Goal: Transaction & Acquisition: Obtain resource

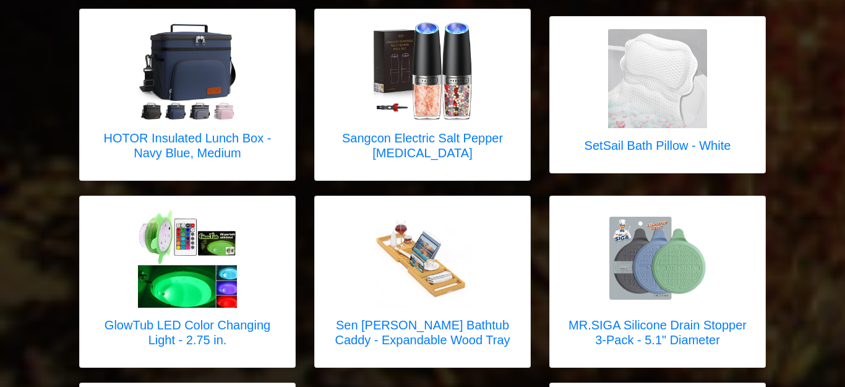
scroll to position [3565, 0]
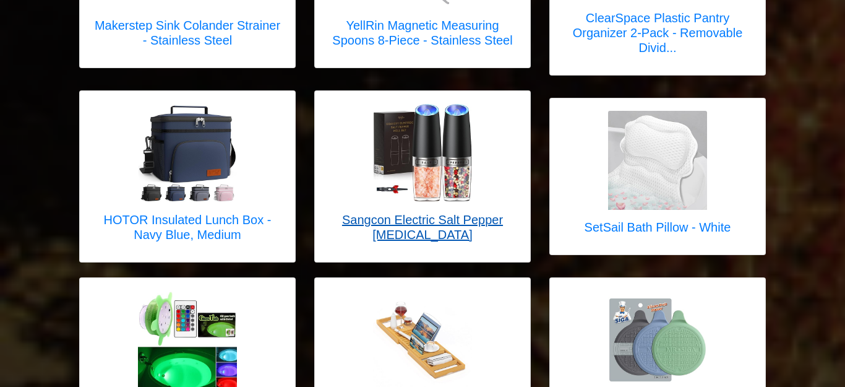
click at [450, 169] on img at bounding box center [422, 152] width 99 height 99
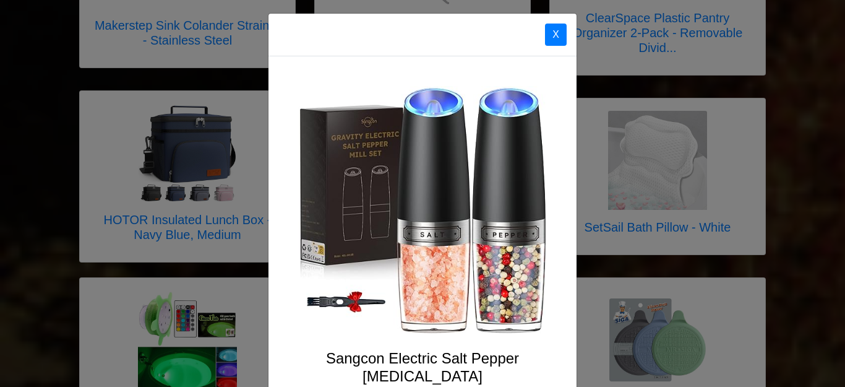
scroll to position [0, 0]
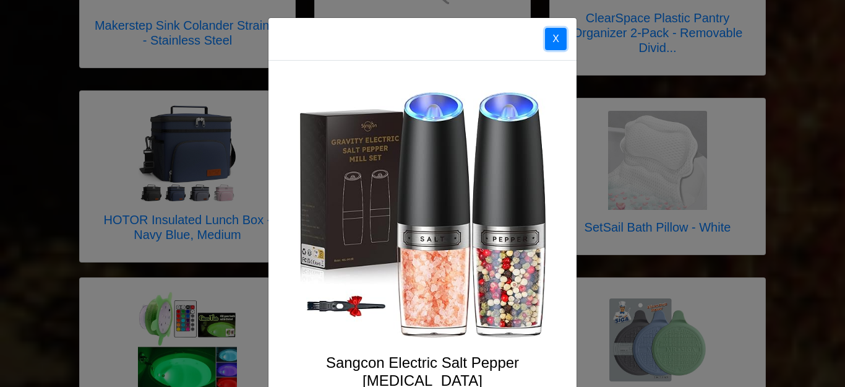
click at [557, 41] on button "X" at bounding box center [556, 39] width 22 height 22
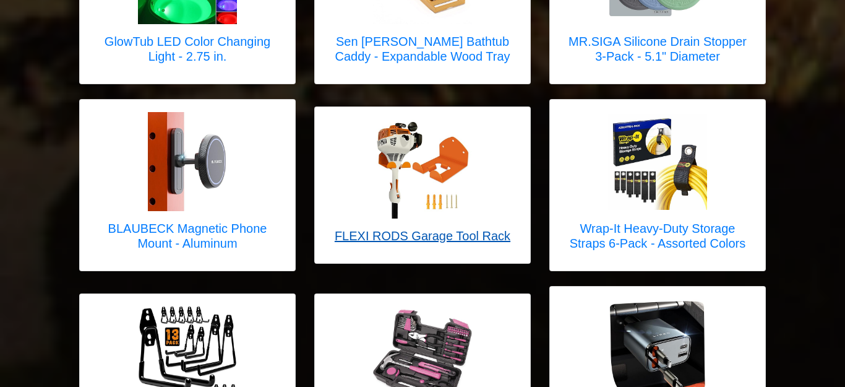
scroll to position [3937, 0]
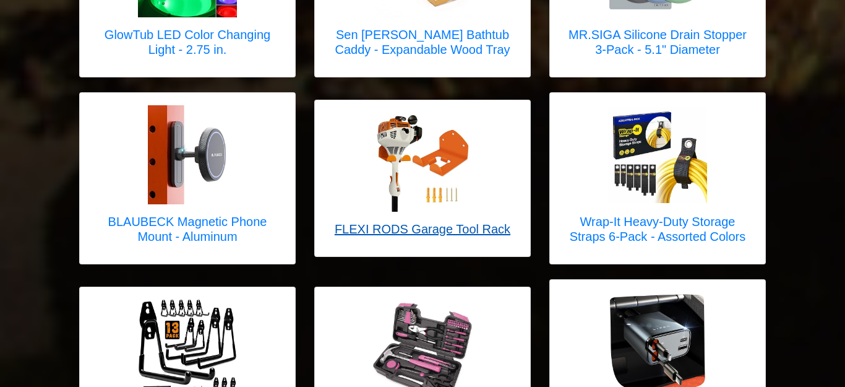
click at [421, 139] on img at bounding box center [422, 162] width 99 height 99
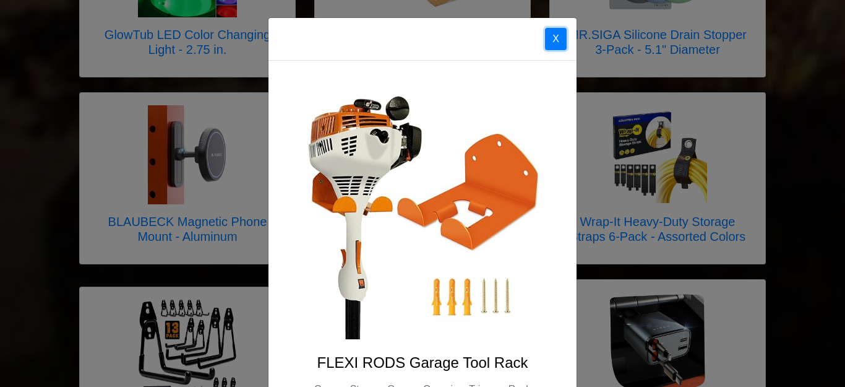
click at [554, 38] on button "X" at bounding box center [556, 39] width 22 height 22
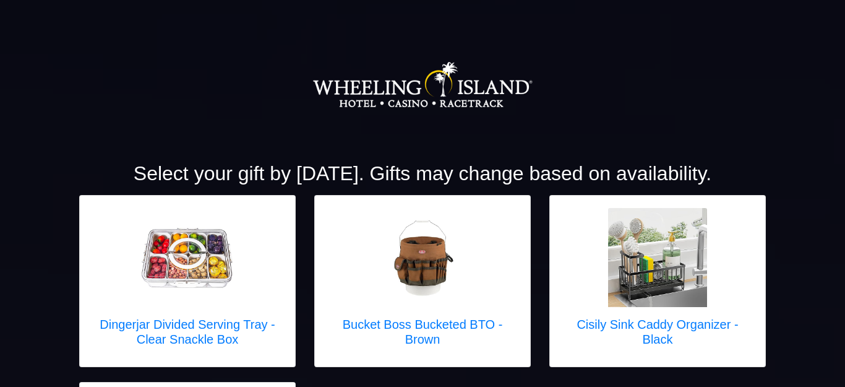
scroll to position [0, 0]
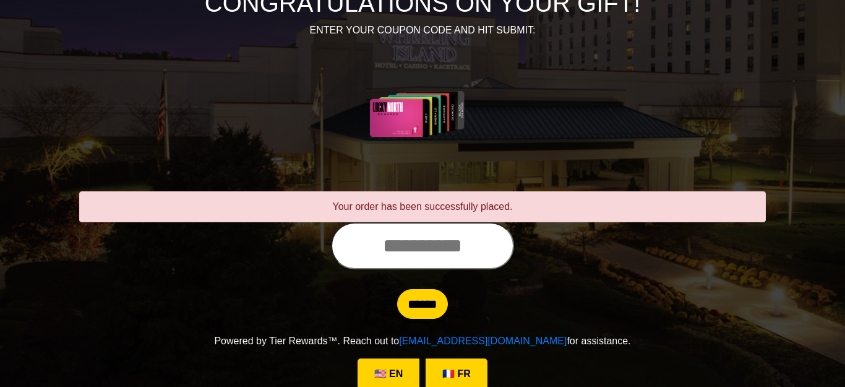
scroll to position [173, 0]
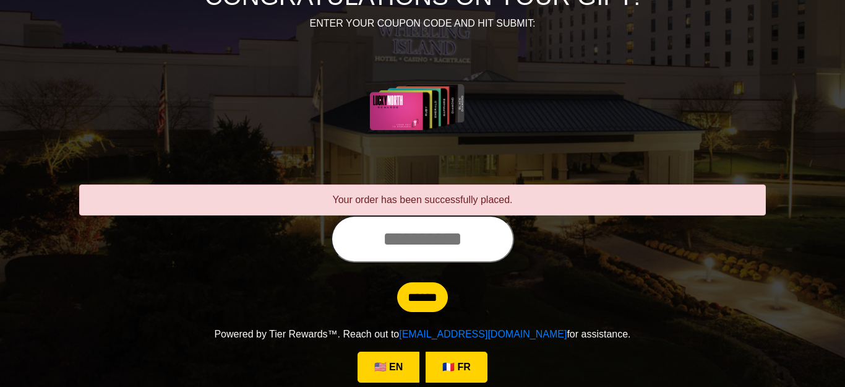
click at [426, 241] on input "text" at bounding box center [422, 238] width 183 height 47
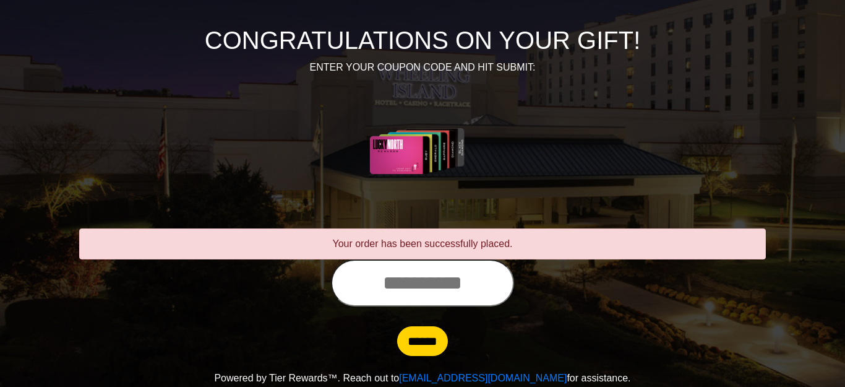
scroll to position [130, 0]
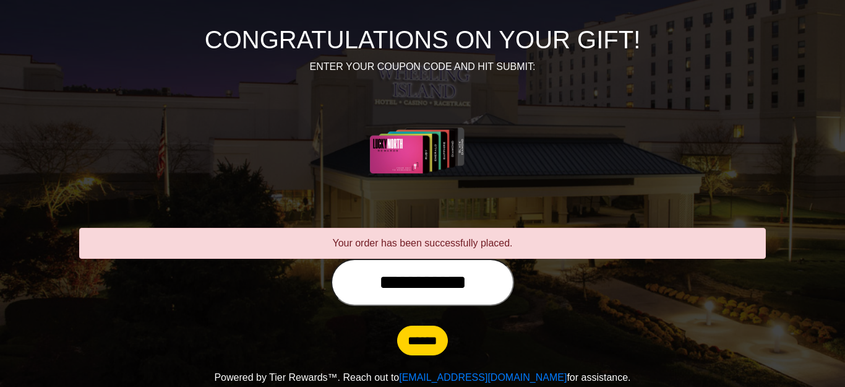
type input "**********"
click at [397, 325] on input "******" at bounding box center [422, 340] width 51 height 30
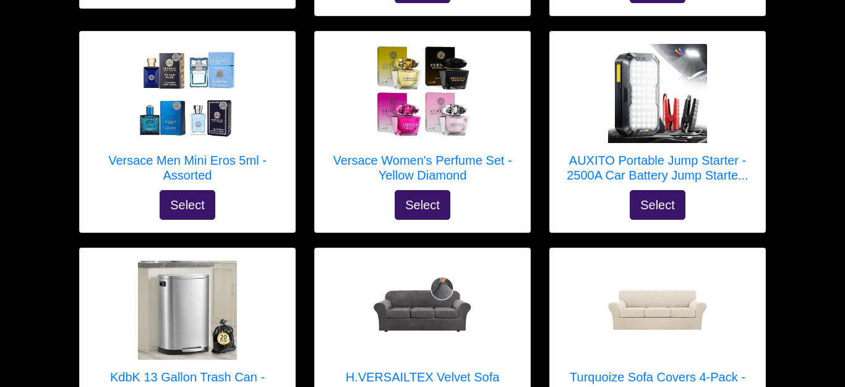
scroll to position [3498, 0]
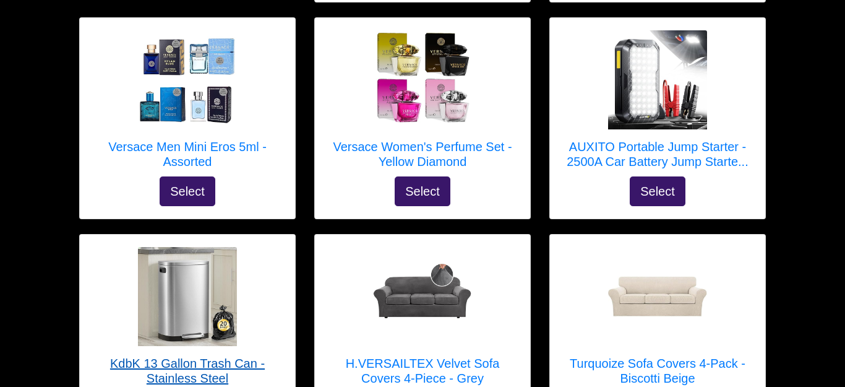
click at [191, 257] on img at bounding box center [187, 296] width 99 height 99
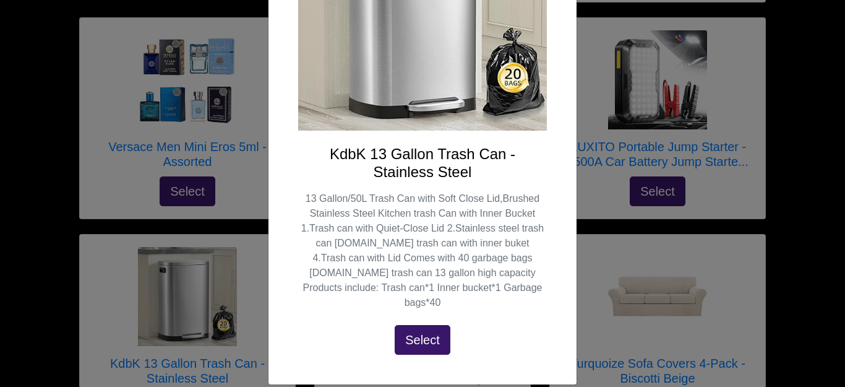
scroll to position [0, 0]
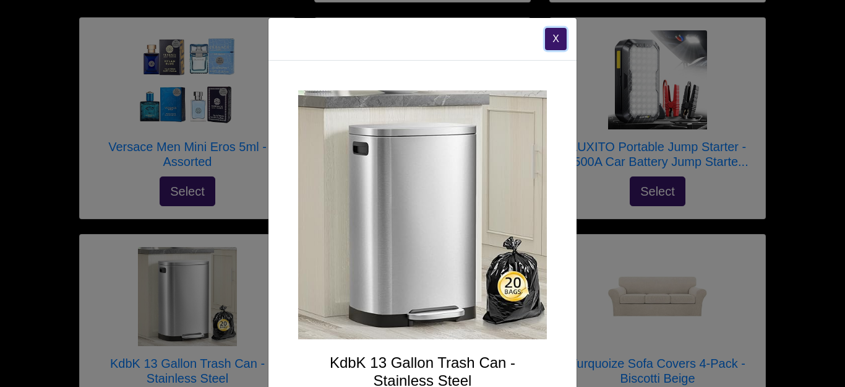
click at [548, 43] on button "X" at bounding box center [556, 39] width 22 height 22
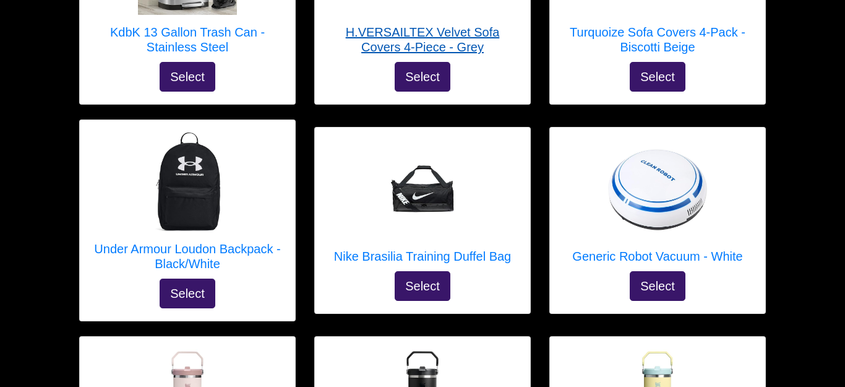
scroll to position [3838, 0]
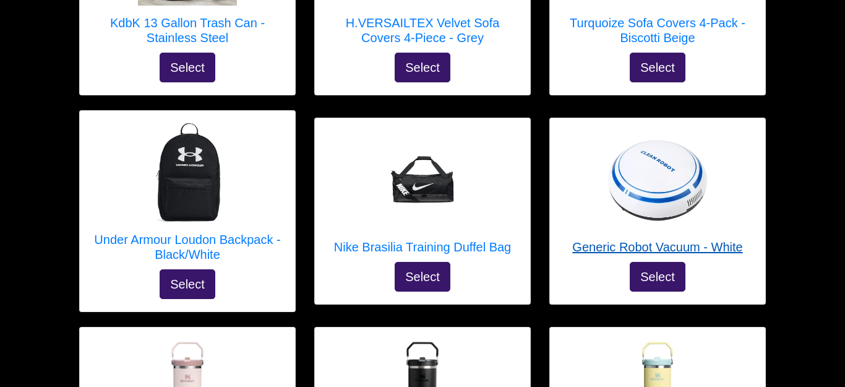
click at [642, 144] on img at bounding box center [657, 181] width 99 height 82
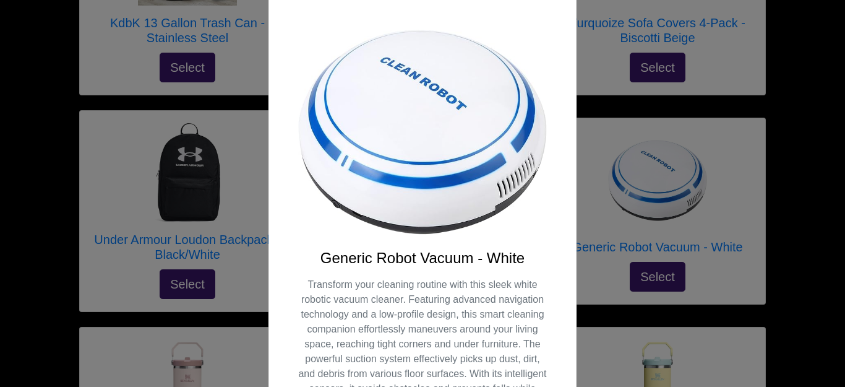
scroll to position [0, 0]
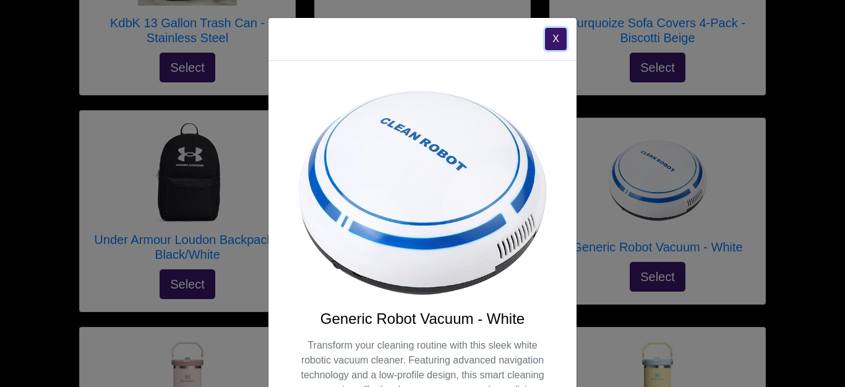
click at [549, 43] on button "X" at bounding box center [556, 39] width 22 height 22
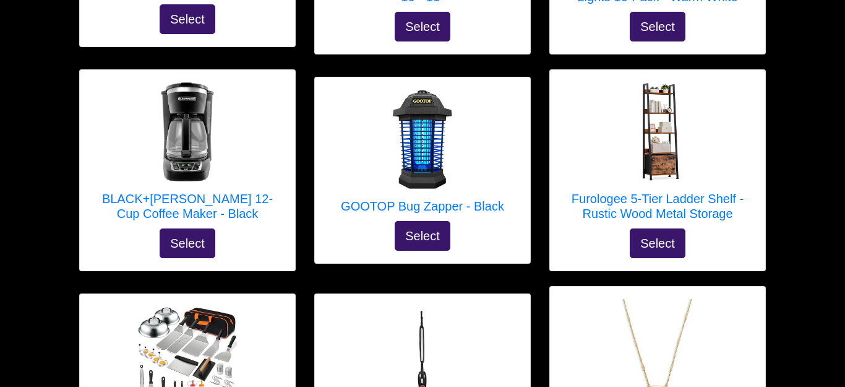
scroll to position [362, 0]
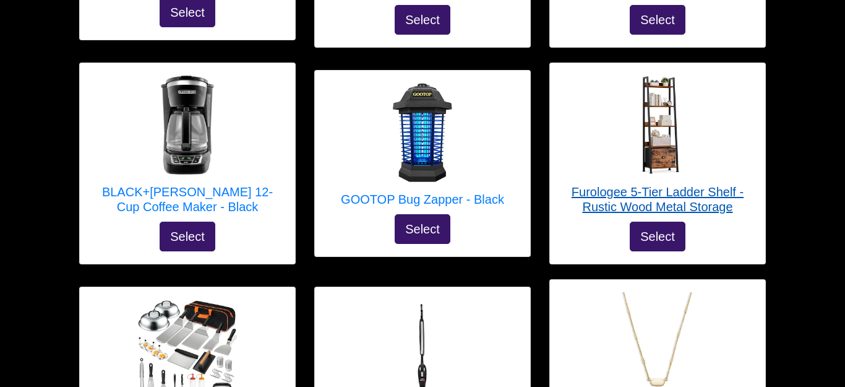
click at [676, 154] on img at bounding box center [657, 124] width 99 height 99
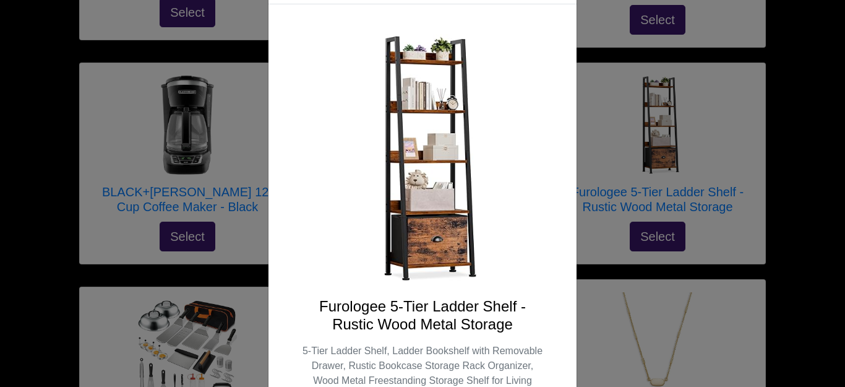
scroll to position [0, 0]
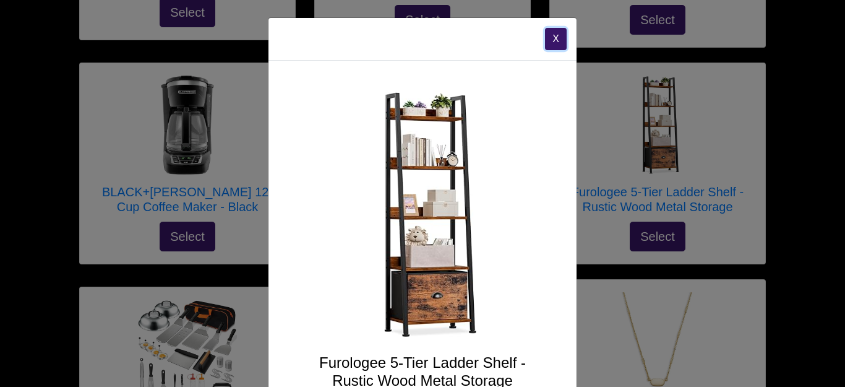
click at [561, 38] on button "X" at bounding box center [556, 39] width 22 height 22
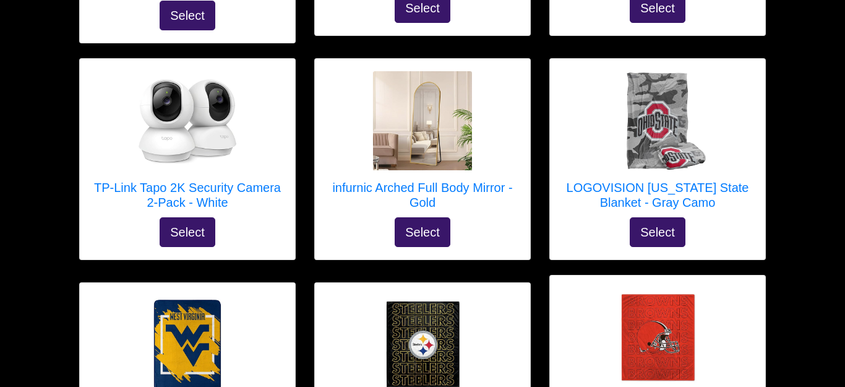
scroll to position [1724, 0]
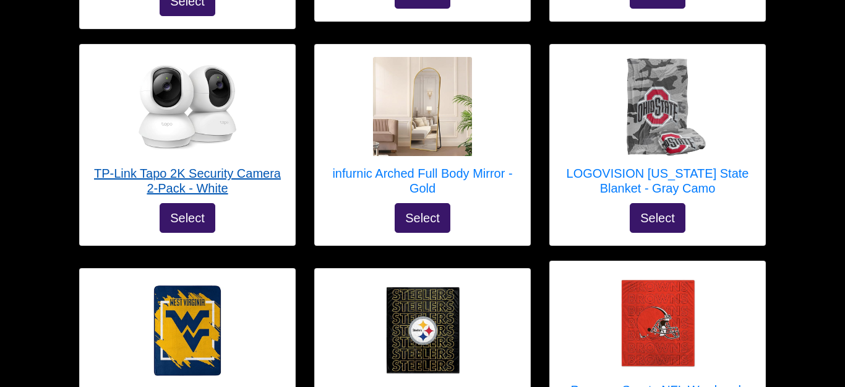
click at [246, 166] on h5 "TP-Link Tapo 2K Security Camera 2-Pack - White" at bounding box center [187, 181] width 191 height 30
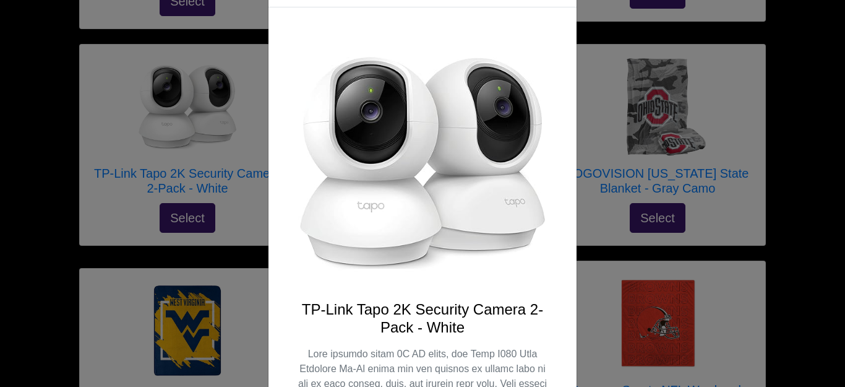
scroll to position [0, 0]
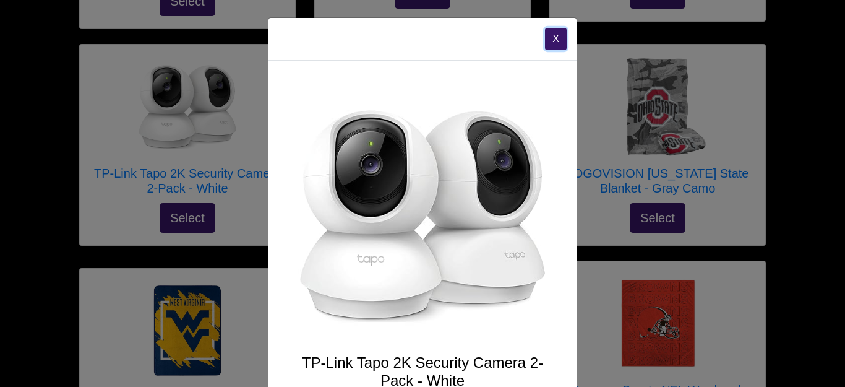
drag, startPoint x: 553, startPoint y: 37, endPoint x: 551, endPoint y: 44, distance: 7.7
click at [553, 38] on button "X" at bounding box center [556, 39] width 22 height 22
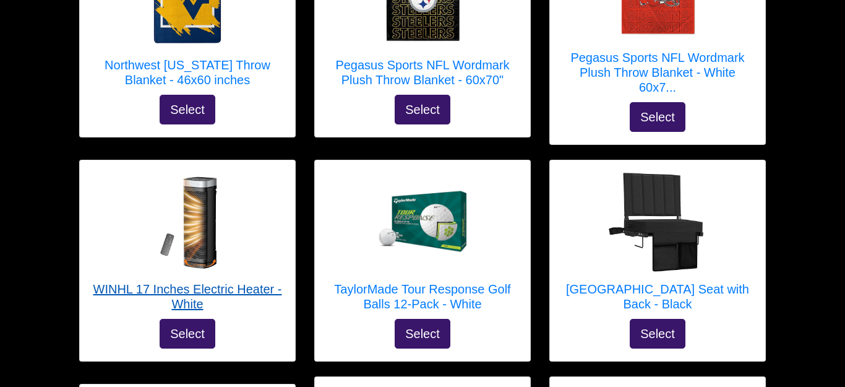
scroll to position [2058, 0]
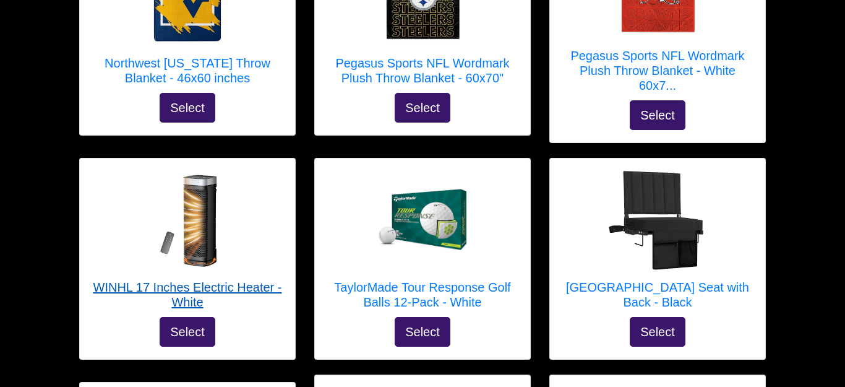
click at [201, 171] on img at bounding box center [187, 220] width 99 height 99
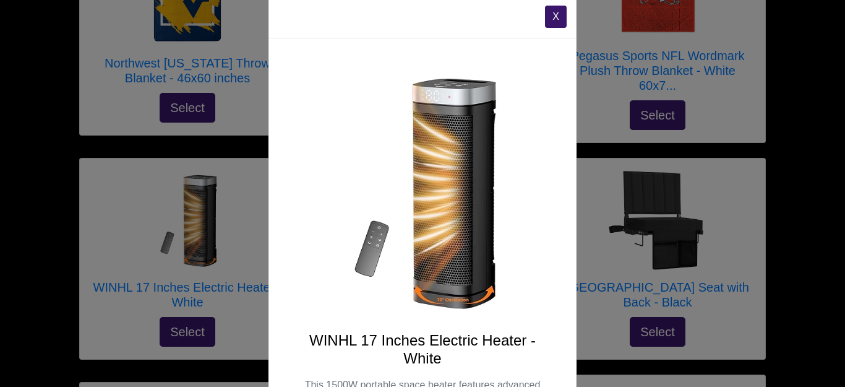
scroll to position [0, 0]
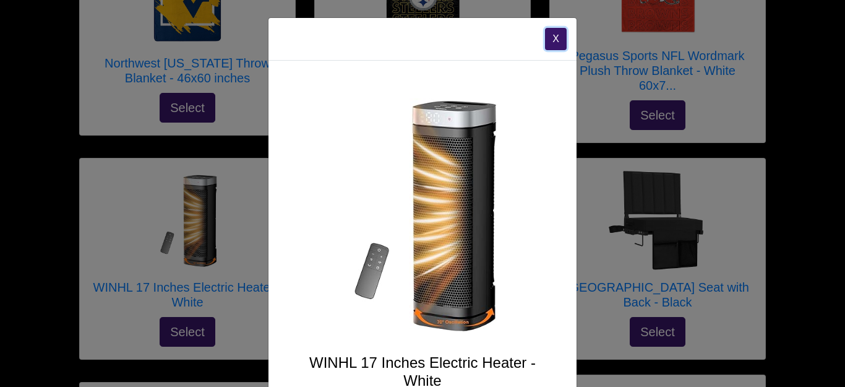
click at [561, 39] on button "X" at bounding box center [556, 39] width 22 height 22
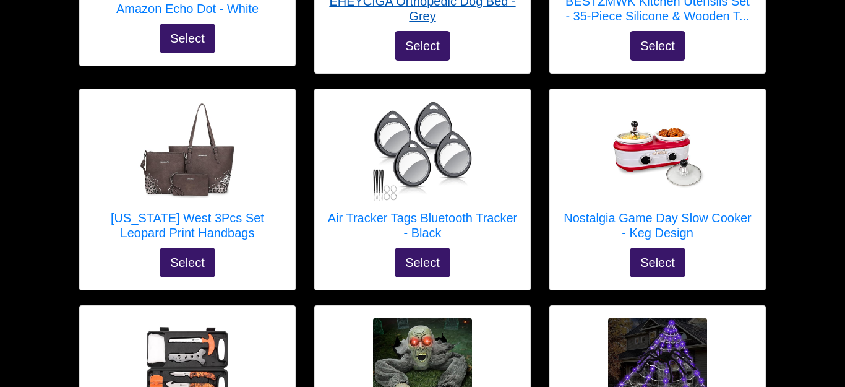
scroll to position [2579, 0]
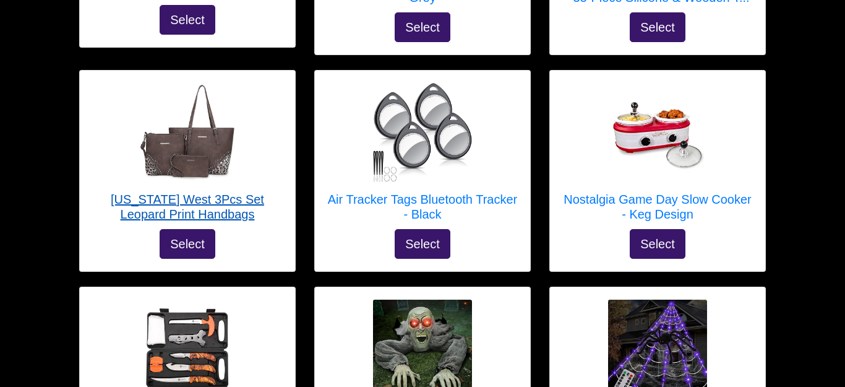
click at [222, 95] on img at bounding box center [187, 132] width 99 height 99
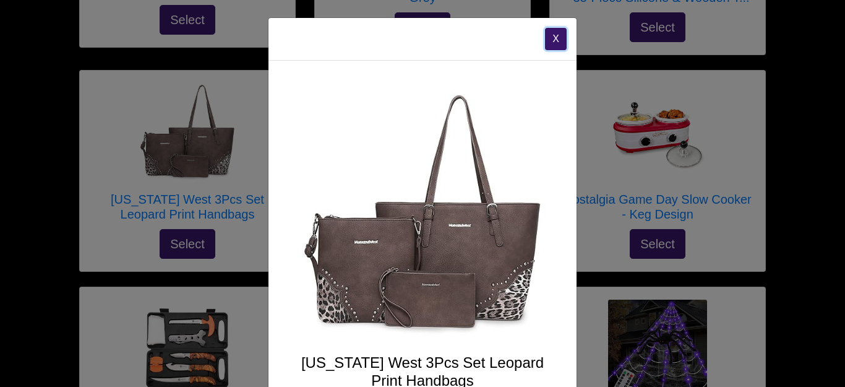
click at [559, 41] on button "X" at bounding box center [556, 39] width 22 height 22
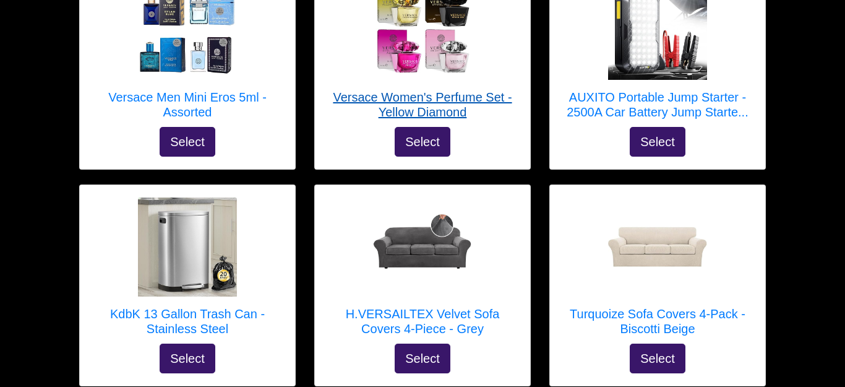
scroll to position [3552, 0]
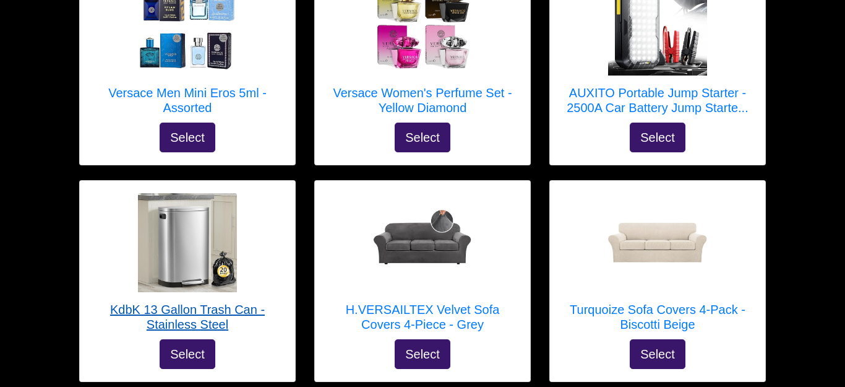
click at [192, 193] on img at bounding box center [187, 242] width 99 height 99
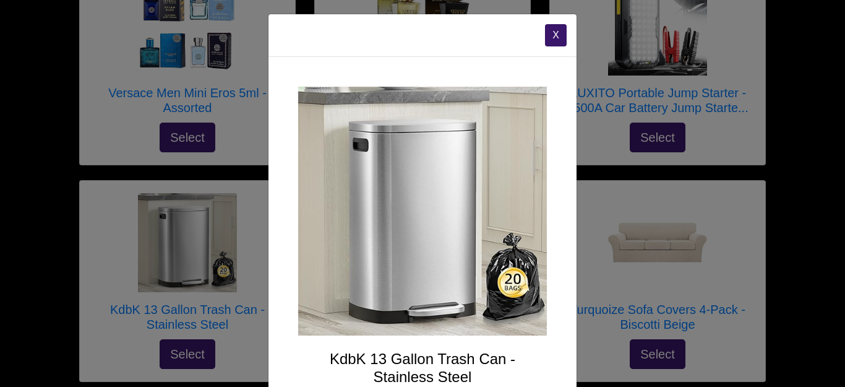
scroll to position [0, 0]
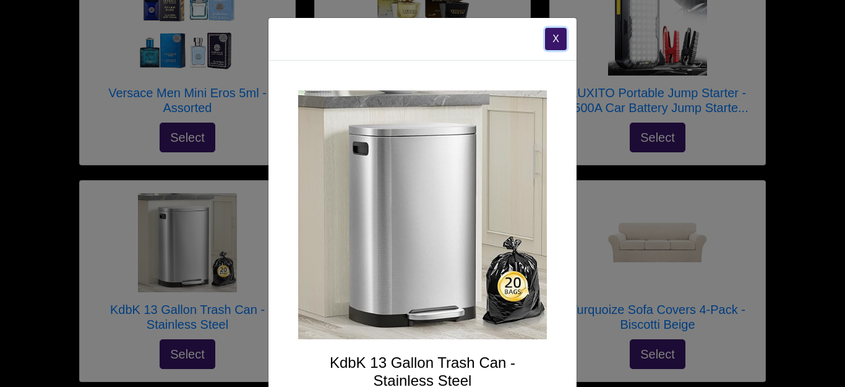
click at [557, 40] on button "X" at bounding box center [556, 39] width 22 height 22
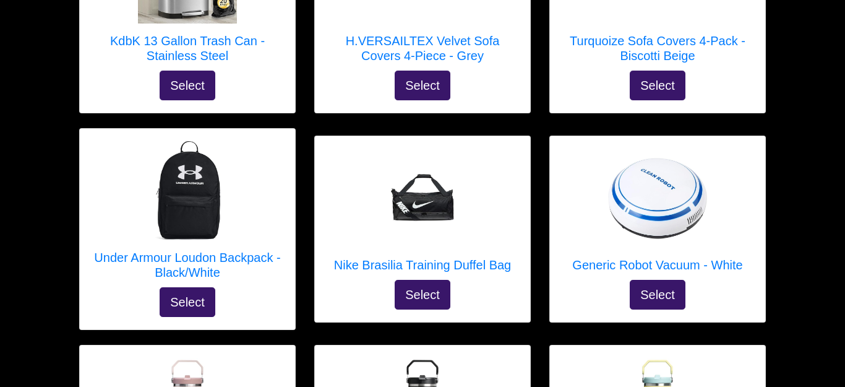
scroll to position [3812, 0]
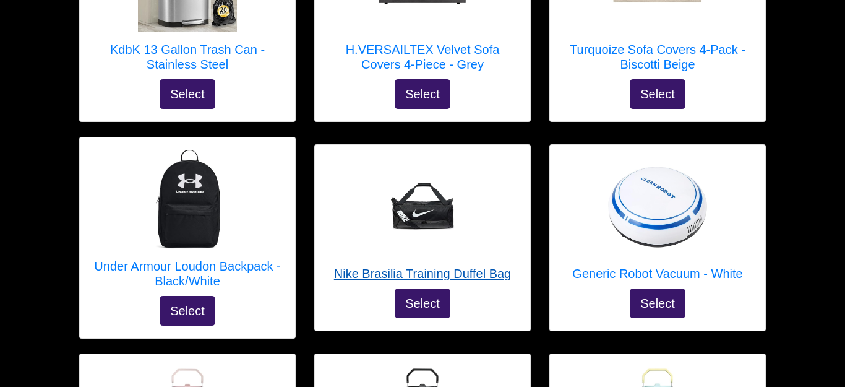
click at [428, 170] on img at bounding box center [422, 206] width 99 height 99
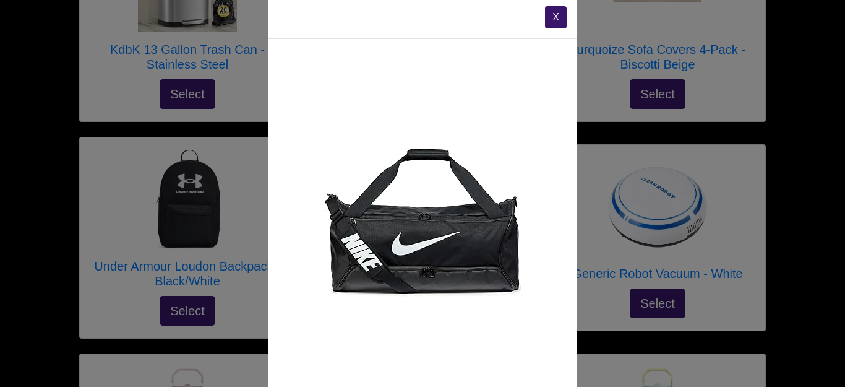
scroll to position [0, 0]
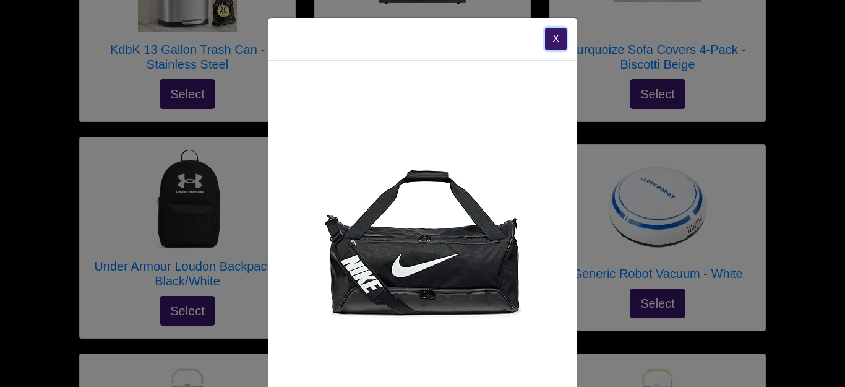
click at [561, 39] on button "X" at bounding box center [556, 39] width 22 height 22
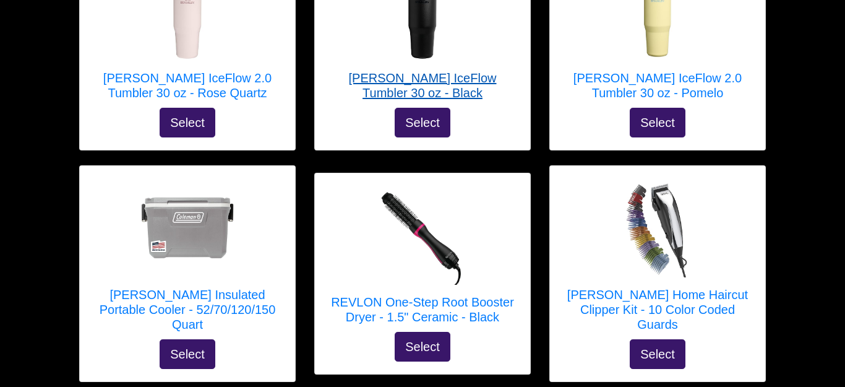
scroll to position [4224, 0]
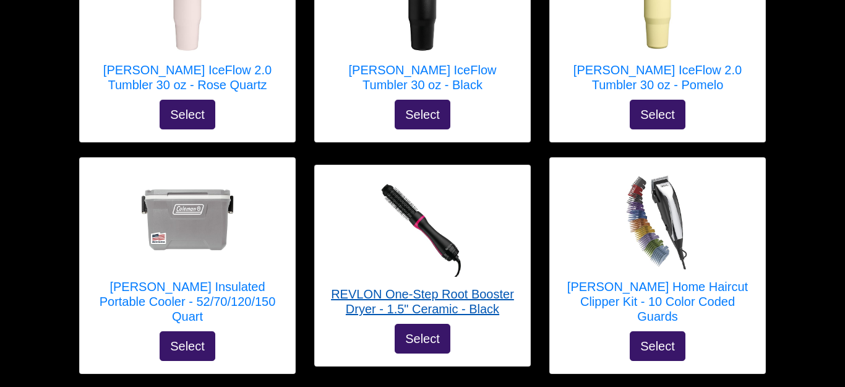
click at [429, 194] on img at bounding box center [422, 227] width 99 height 99
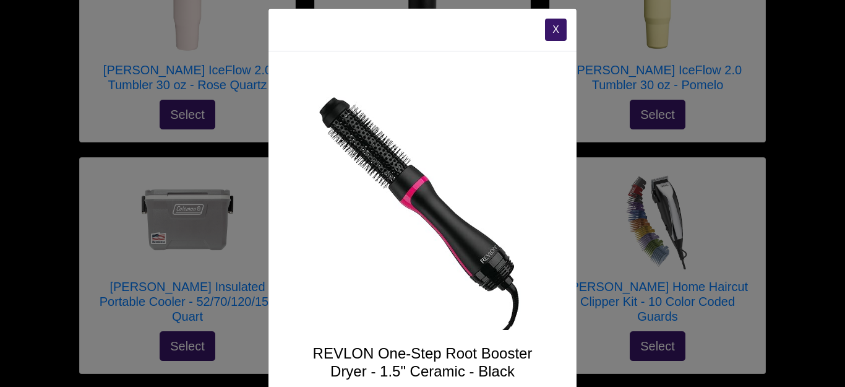
scroll to position [0, 0]
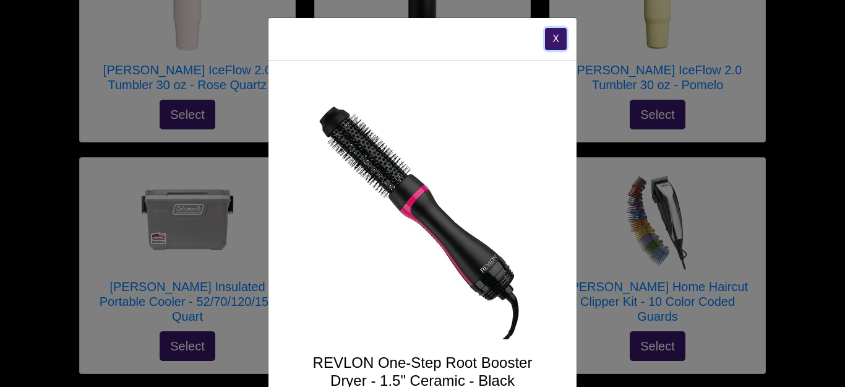
click at [552, 40] on button "X" at bounding box center [556, 39] width 22 height 22
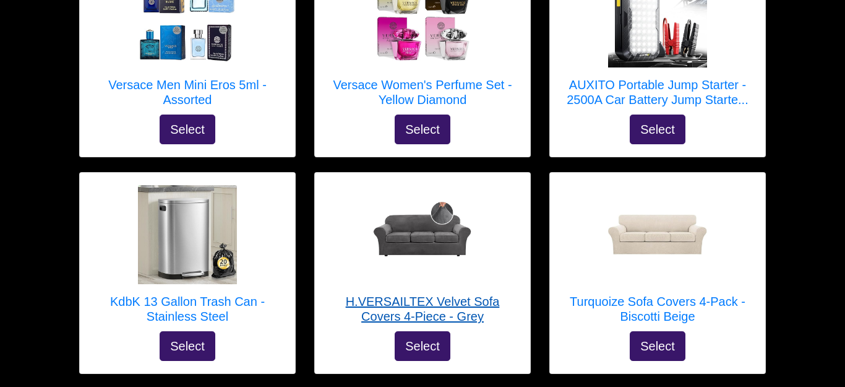
scroll to position [3561, 0]
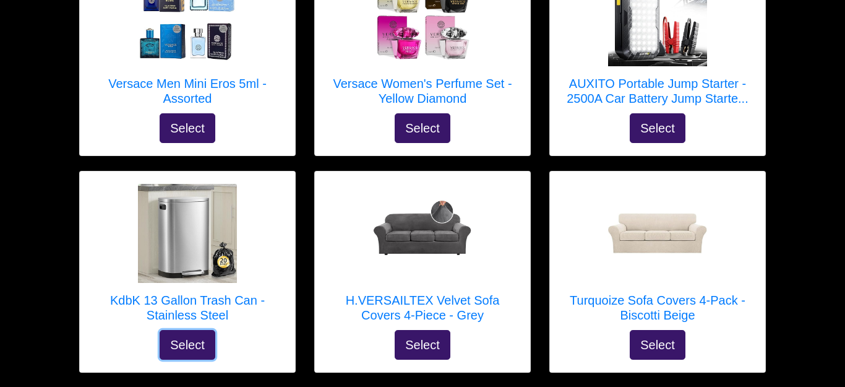
click at [205, 330] on button "Select" at bounding box center [188, 345] width 56 height 30
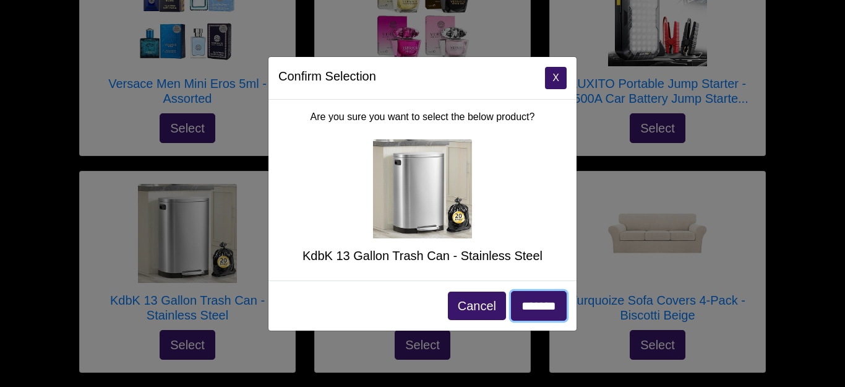
click at [516, 306] on input "*******" at bounding box center [539, 306] width 56 height 30
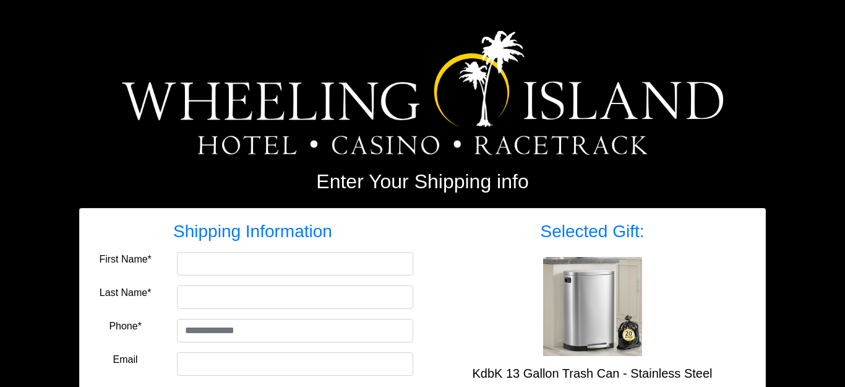
click at [189, 134] on img at bounding box center [423, 93] width 602 height 124
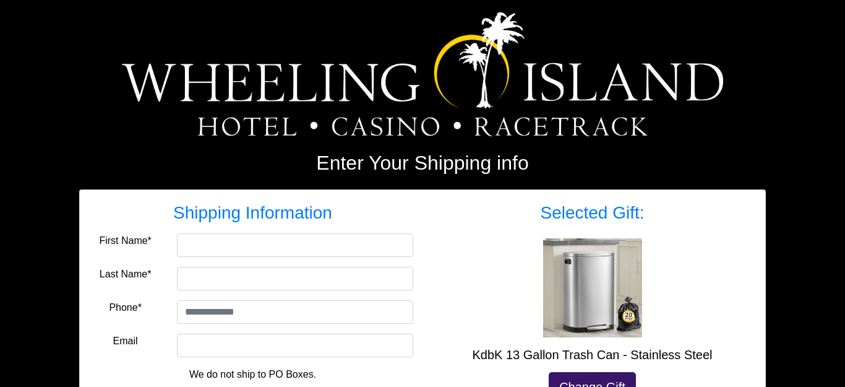
scroll to position [23, 0]
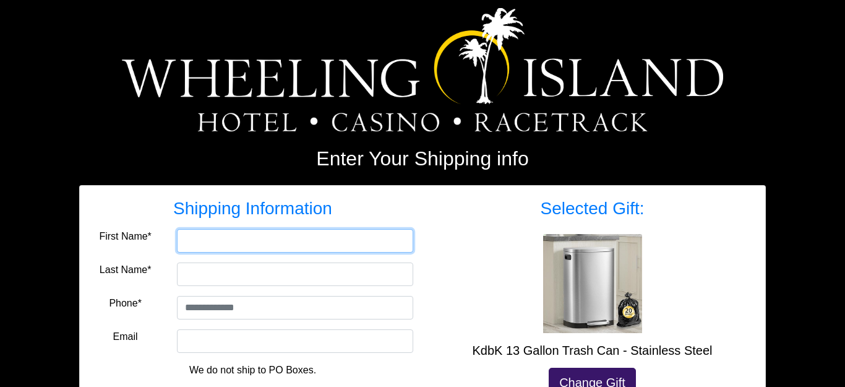
click at [196, 245] on input "First Name*" at bounding box center [295, 241] width 236 height 24
type input "*****"
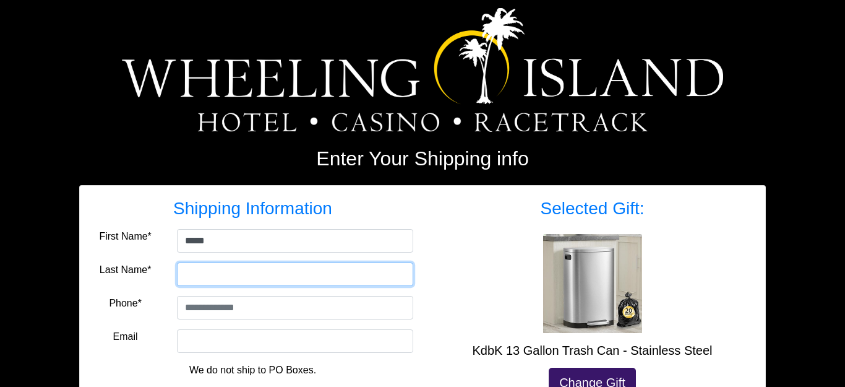
type input "*****"
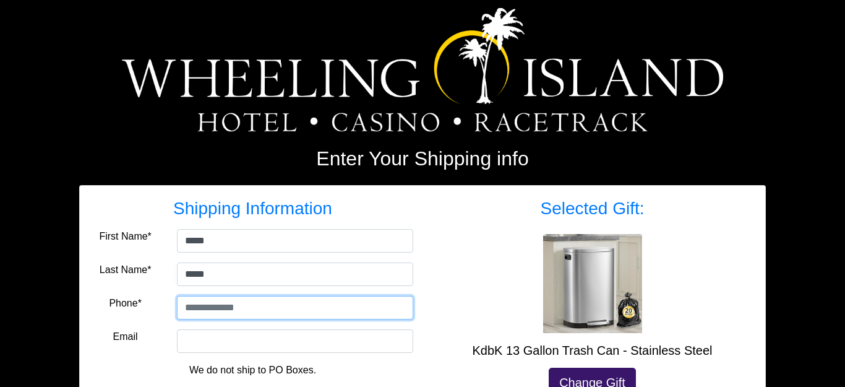
type input "**********"
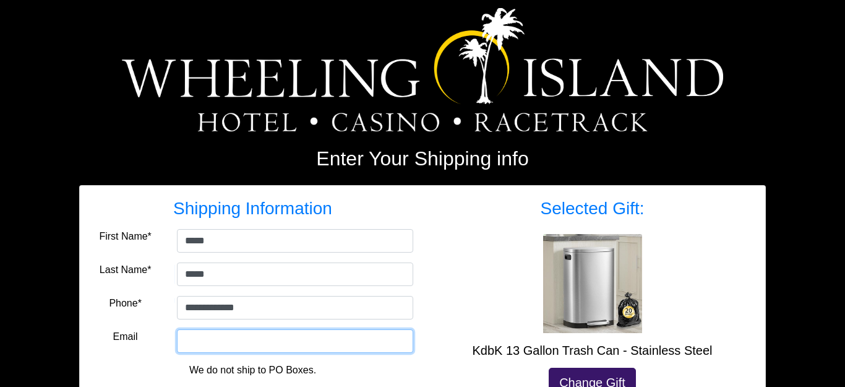
type input "**********"
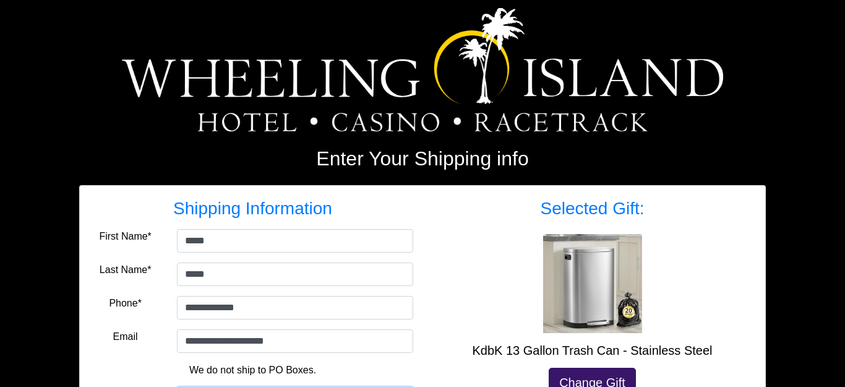
type input "**********"
select select "**"
type input "*****"
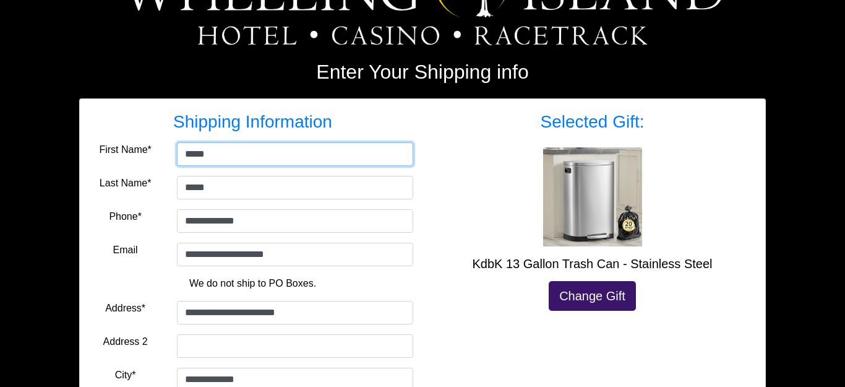
scroll to position [112, 0]
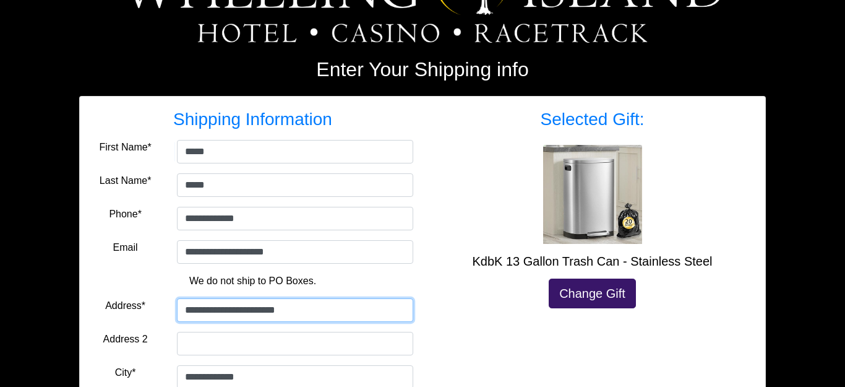
click at [296, 309] on input "**********" at bounding box center [295, 310] width 236 height 24
type input "**********"
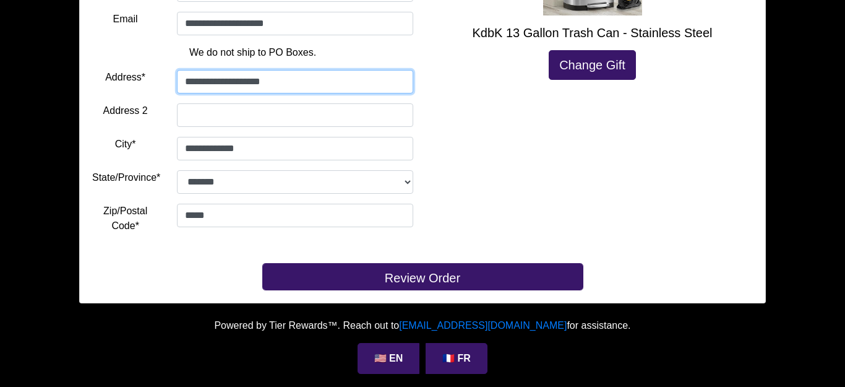
scroll to position [342, 0]
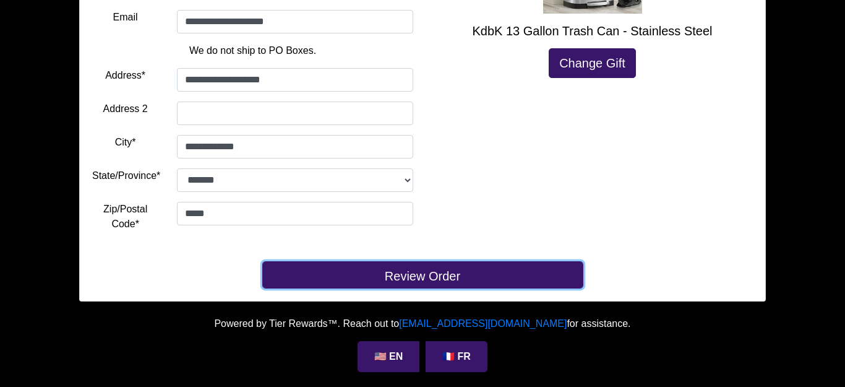
click at [408, 277] on button "Review Order" at bounding box center [422, 274] width 321 height 27
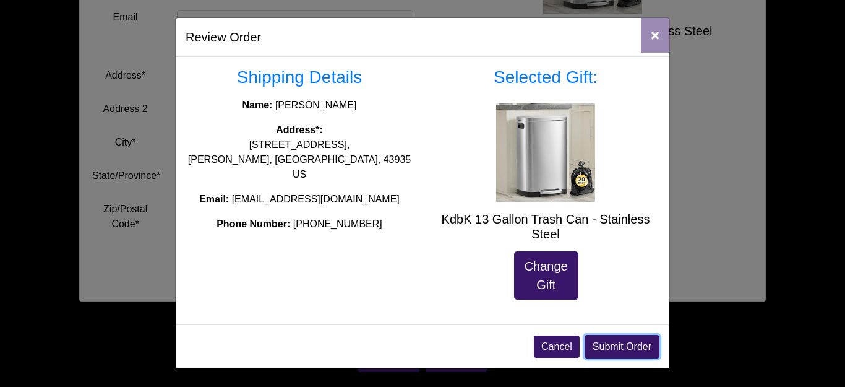
click at [632, 351] on button "Submit Order" at bounding box center [622, 347] width 75 height 24
